Goal: Task Accomplishment & Management: Complete application form

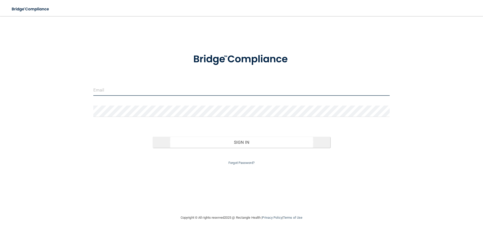
type input "[EMAIL_ADDRESS][DOMAIN_NAME]"
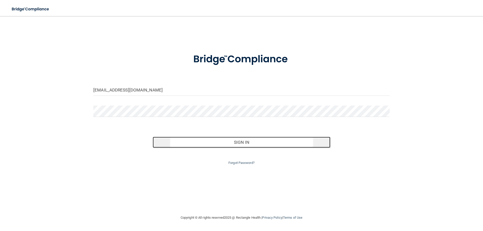
click at [239, 142] on button "Sign In" at bounding box center [242, 142] width 178 height 11
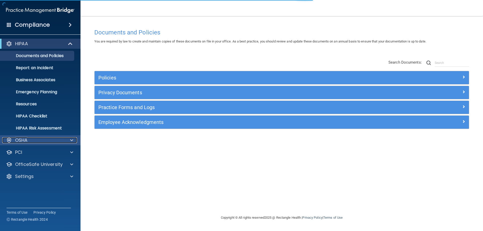
click at [31, 142] on div "OSHA" at bounding box center [33, 140] width 62 height 6
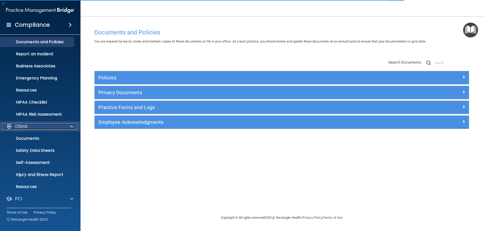
scroll to position [38, 0]
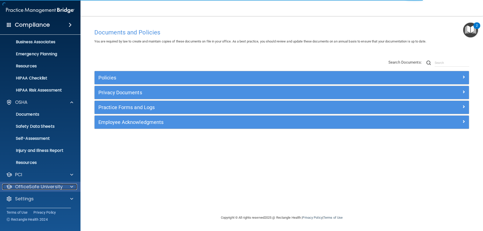
click at [60, 189] on p "OfficeSafe University" at bounding box center [39, 187] width 48 height 6
click at [30, 197] on p "HIPAA Training" at bounding box center [23, 198] width 41 height 5
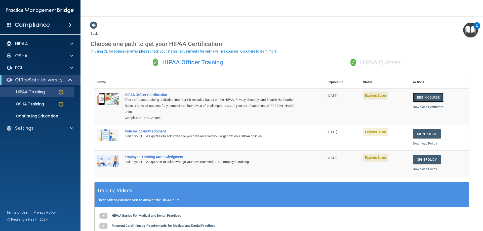
click at [430, 100] on link "Begin Course" at bounding box center [428, 97] width 31 height 9
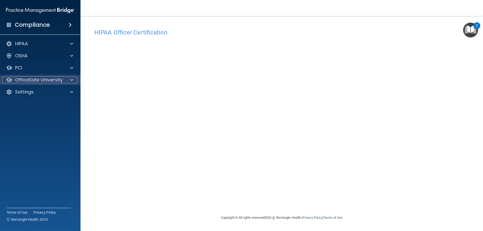
click at [49, 81] on p "OfficeSafe University" at bounding box center [39, 80] width 48 height 6
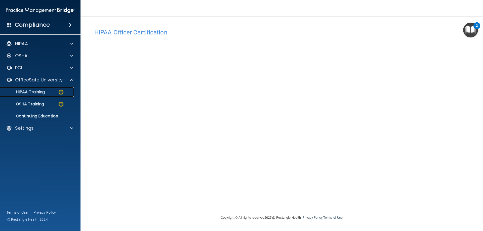
click at [45, 92] on p "HIPAA Training" at bounding box center [23, 92] width 41 height 5
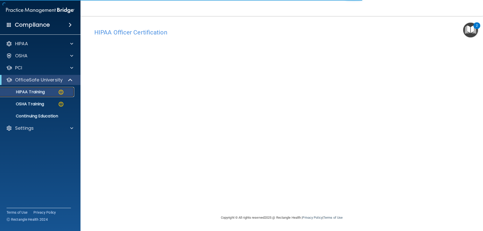
click at [47, 93] on div "HIPAA Training" at bounding box center [37, 92] width 69 height 5
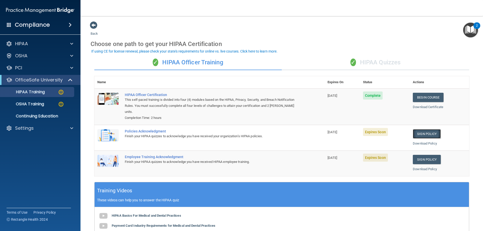
click at [425, 136] on link "Sign Policy" at bounding box center [427, 133] width 28 height 9
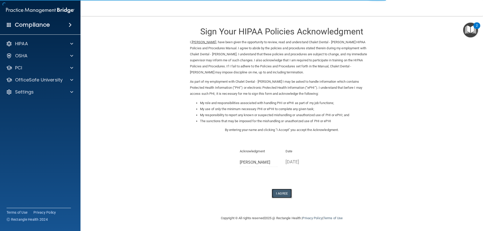
click at [285, 192] on button "I Agree" at bounding box center [282, 193] width 20 height 9
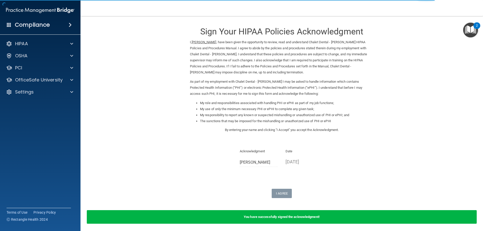
scroll to position [19, 0]
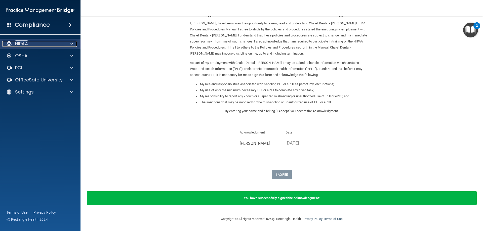
click at [71, 41] on span at bounding box center [71, 44] width 3 height 6
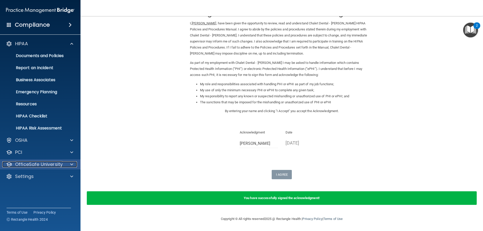
click at [68, 164] on div at bounding box center [71, 164] width 13 height 6
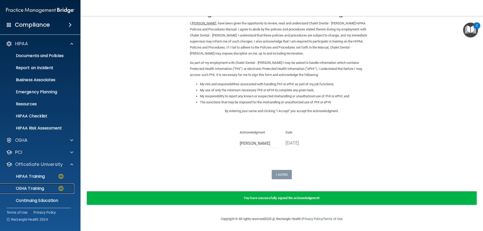
click at [44, 188] on p "OSHA Training" at bounding box center [23, 188] width 41 height 5
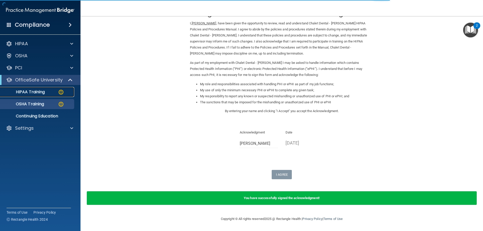
click at [47, 93] on div "HIPAA Training" at bounding box center [37, 92] width 69 height 5
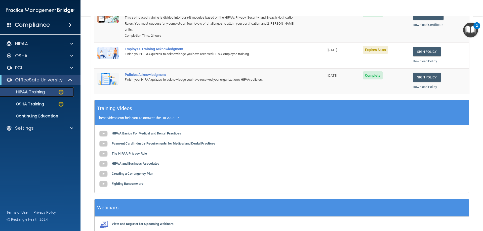
scroll to position [57, 0]
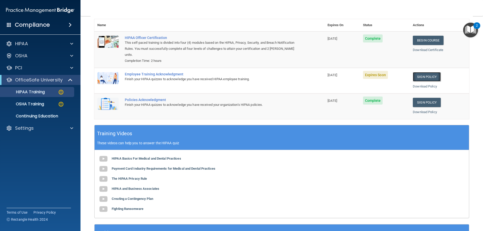
click at [431, 78] on link "Sign Policy" at bounding box center [427, 76] width 28 height 9
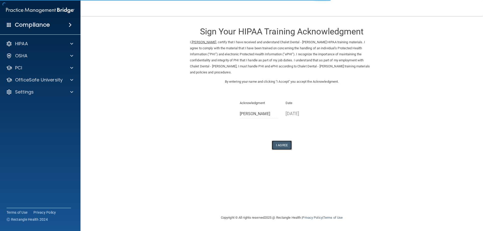
click at [281, 144] on button "I Agree" at bounding box center [282, 145] width 20 height 9
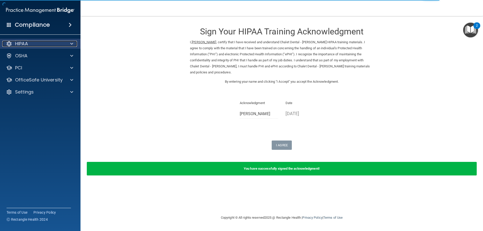
click at [41, 42] on div "HIPAA" at bounding box center [33, 44] width 62 height 6
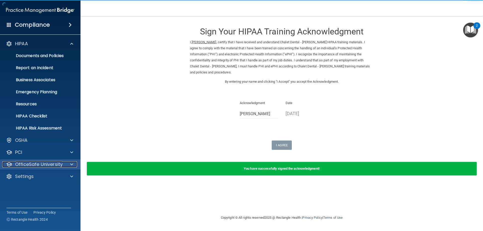
click at [72, 165] on span at bounding box center [71, 164] width 3 height 6
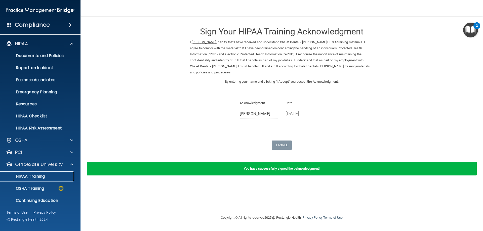
click at [38, 175] on p "HIPAA Training" at bounding box center [23, 176] width 41 height 5
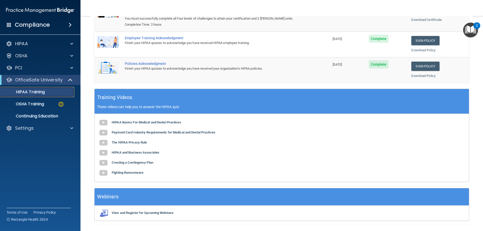
scroll to position [101, 0]
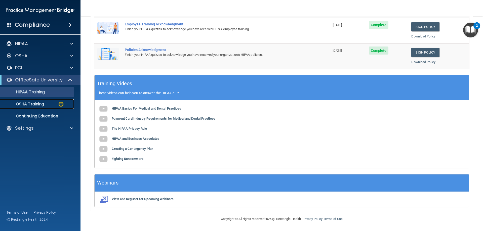
click at [34, 103] on p "OSHA Training" at bounding box center [23, 104] width 41 height 5
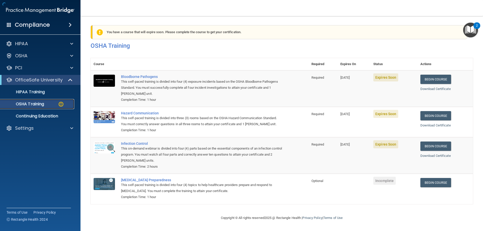
scroll to position [6, 0]
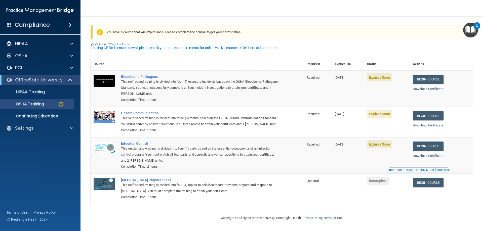
click at [248, 86] on div "This self-paced training is divided into four (4) exposure incidents based on t…" at bounding box center [199, 88] width 157 height 18
click at [430, 75] on link "Begin Course" at bounding box center [428, 79] width 31 height 9
